Goal: Task Accomplishment & Management: Manage account settings

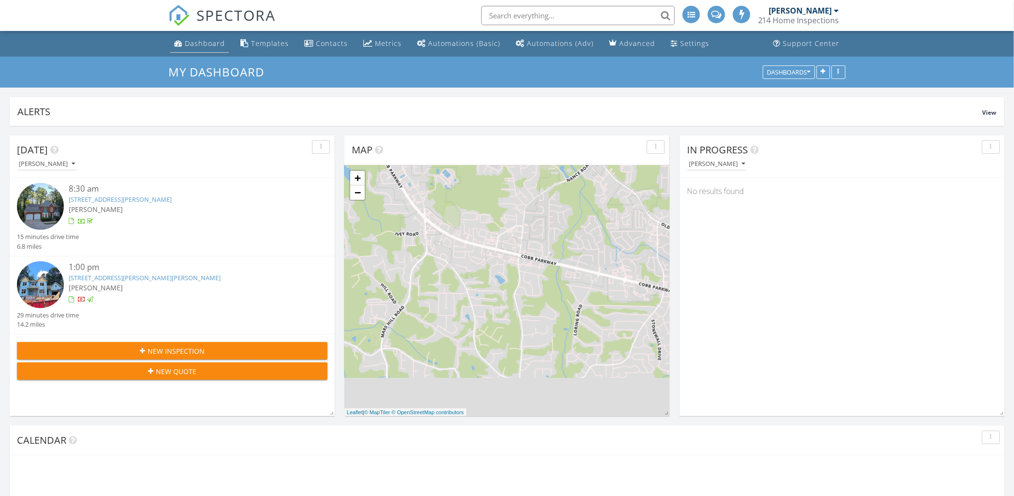
scroll to position [922, 1031]
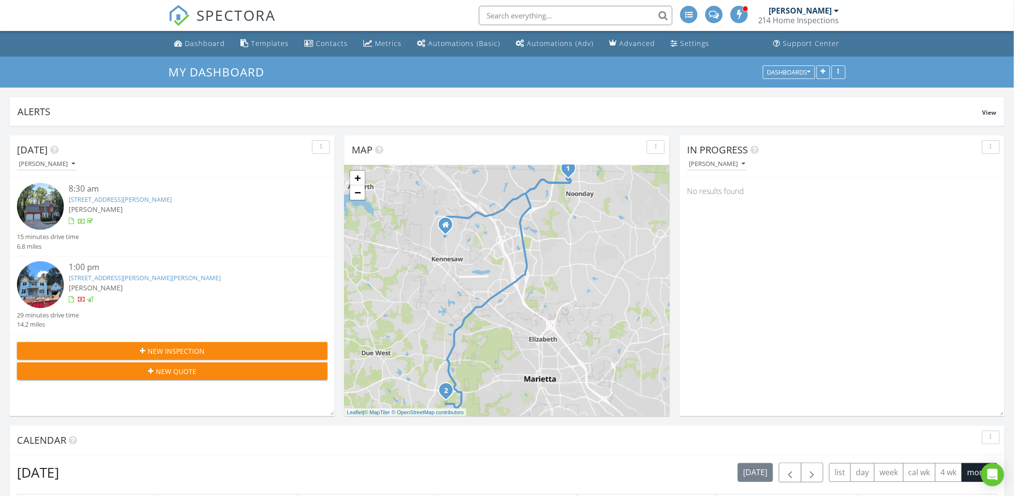
click at [151, 276] on link "2257 Ellis Mountain Dr, Marietta, GA 30064" at bounding box center [145, 277] width 152 height 9
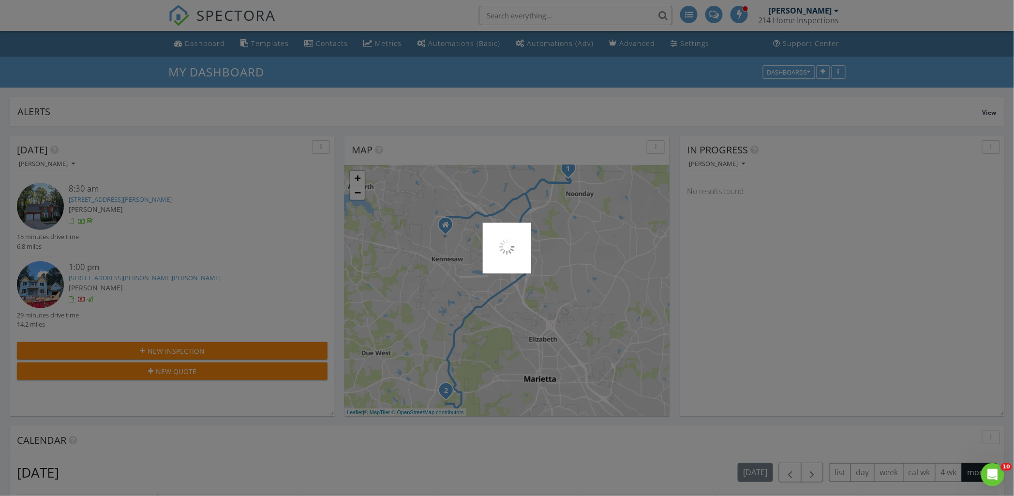
scroll to position [0, 0]
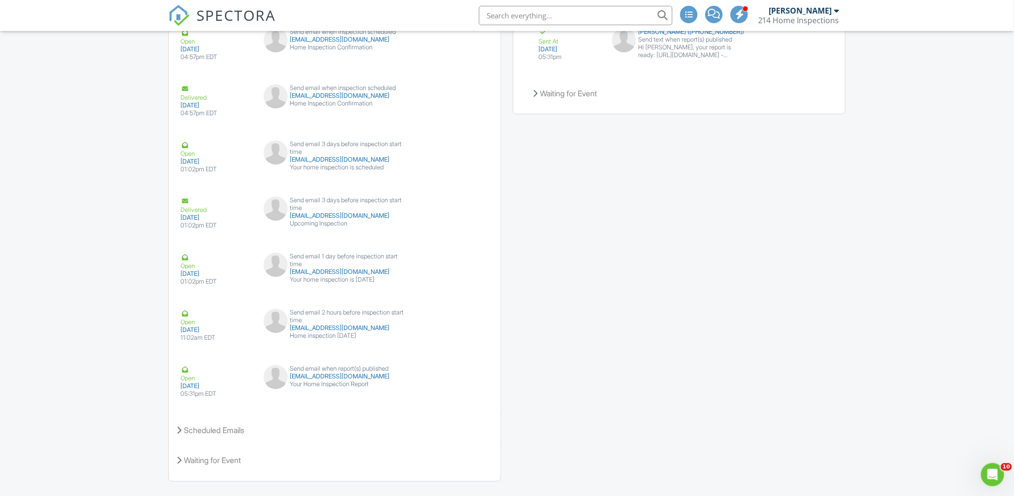
scroll to position [1176, 0]
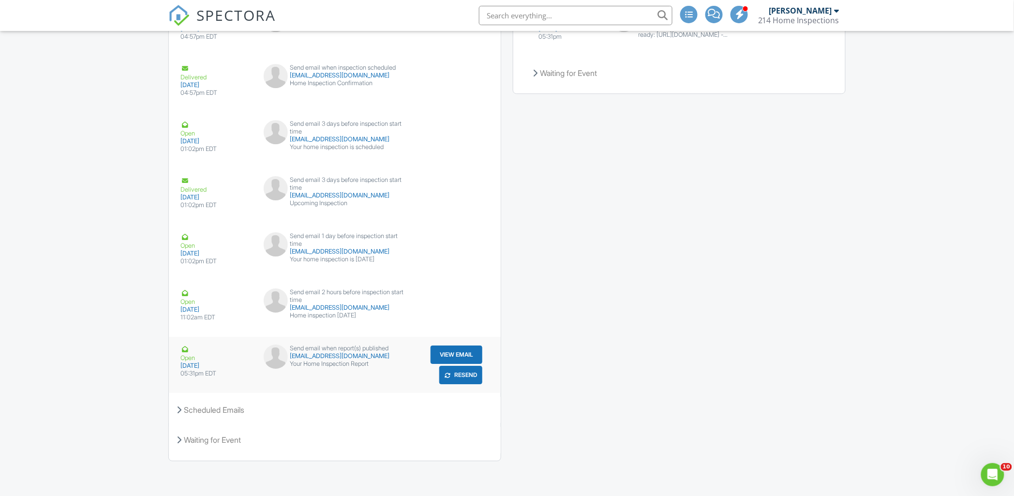
click at [456, 354] on button "View Email" at bounding box center [457, 354] width 52 height 18
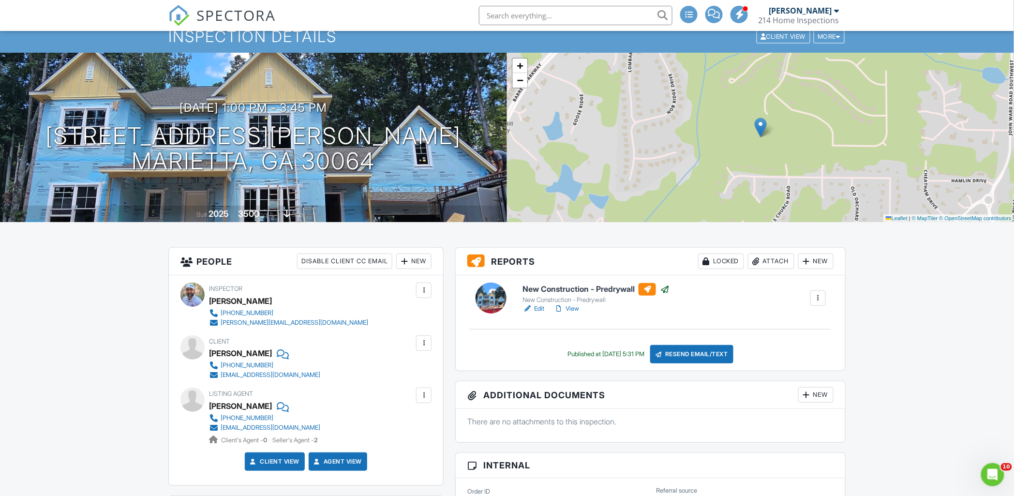
scroll to position [0, 0]
